Goal: Information Seeking & Learning: Check status

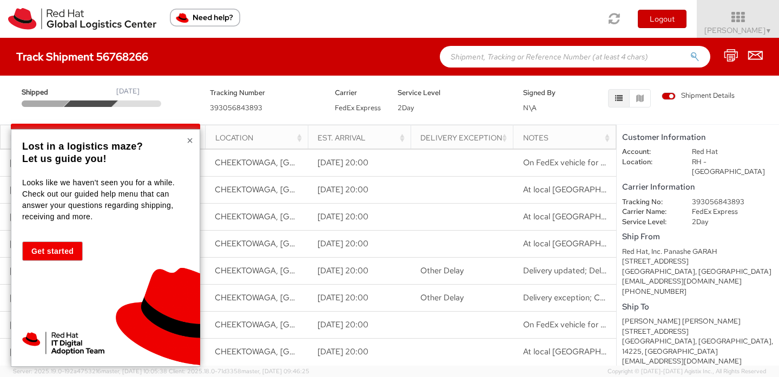
click at [190, 141] on button "×" at bounding box center [190, 140] width 6 height 11
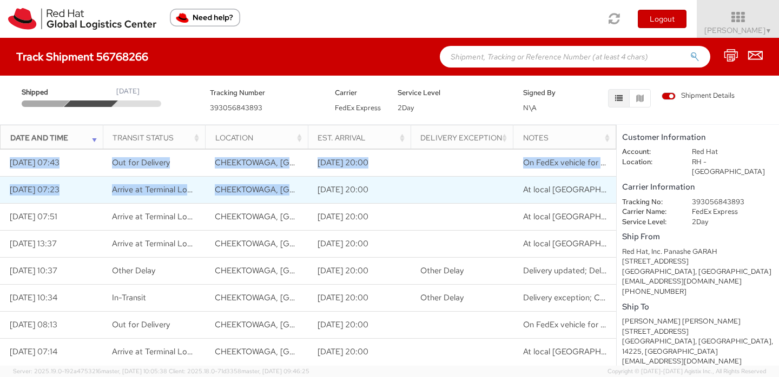
drag, startPoint x: 6, startPoint y: 162, endPoint x: 329, endPoint y: 182, distance: 323.4
click at [329, 182] on tbody "[DATE] 07:43 Out for Delivery CHEEKTOWAGA, [GEOGRAPHIC_DATA], [GEOGRAPHIC_DATA]…" at bounding box center [308, 311] width 616 height 324
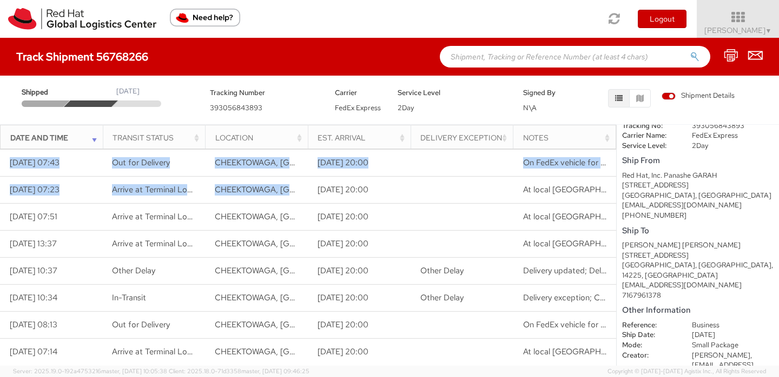
scroll to position [82, 0]
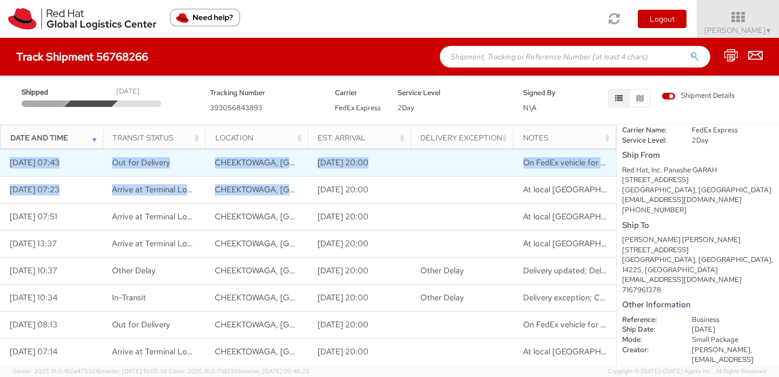
click at [9, 162] on td "[DATE] 07:43" at bounding box center [51, 162] width 103 height 27
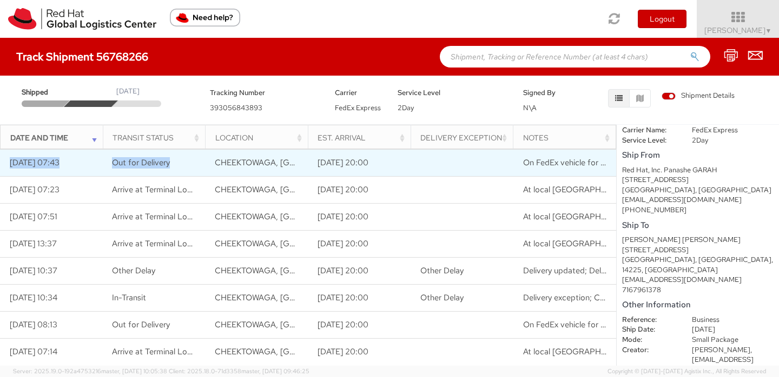
drag, startPoint x: 9, startPoint y: 162, endPoint x: 199, endPoint y: 156, distance: 189.9
click at [200, 156] on tr "[DATE] 07:43 Out for Delivery CHEEKTOWAGA, [GEOGRAPHIC_DATA], [GEOGRAPHIC_DATA]…" at bounding box center [308, 162] width 616 height 27
click at [599, 164] on span "On FedEx vehicle for delivery" at bounding box center [575, 162] width 105 height 11
copy tr "[DATE] 07:43 Out for Delivery CHEEKTOWAGA, [GEOGRAPHIC_DATA], [GEOGRAPHIC_DATA]…"
click at [603, 166] on span "On FedEx vehicle for delivery" at bounding box center [575, 162] width 105 height 11
